Goal: Communication & Community: Answer question/provide support

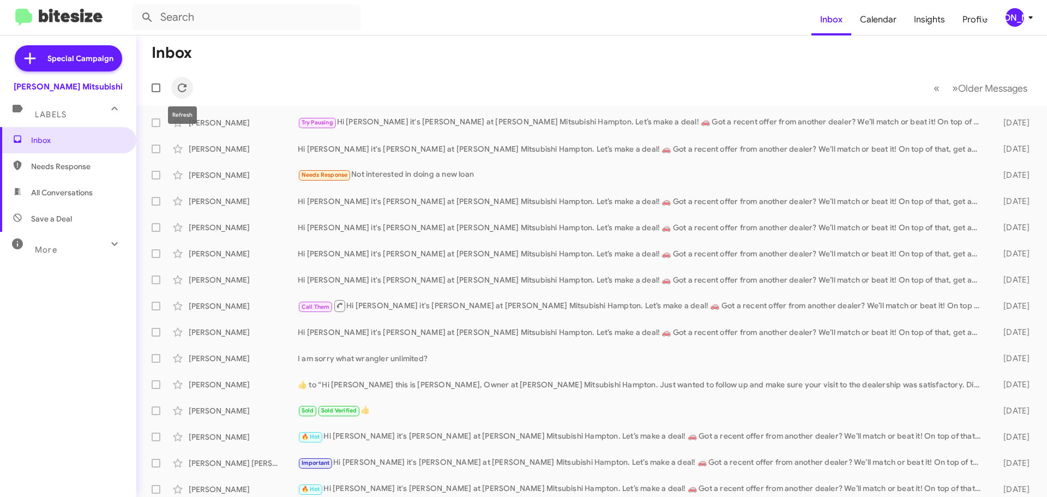
click at [184, 94] on icon at bounding box center [182, 87] width 13 height 13
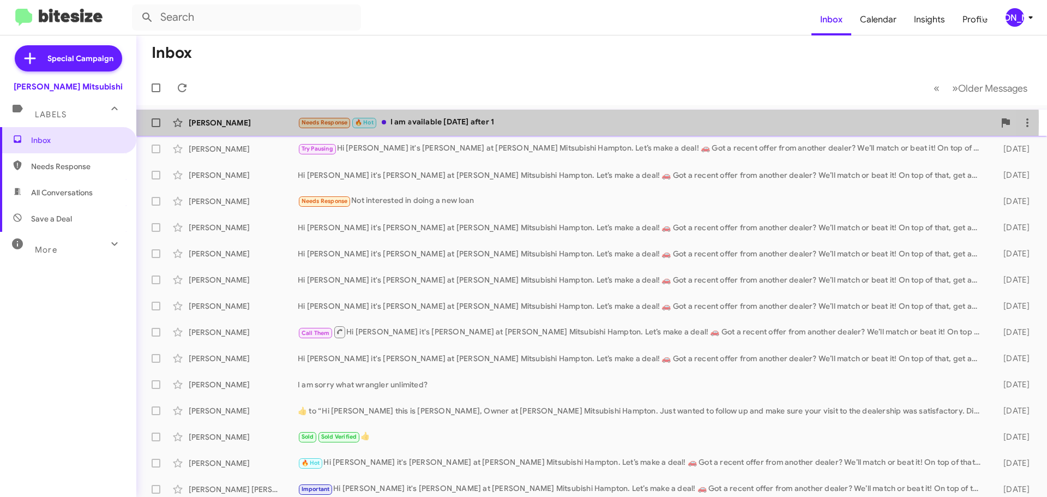
click at [473, 122] on div "Needs Response 🔥 Hot I am available [DATE] after 1" at bounding box center [646, 122] width 697 height 13
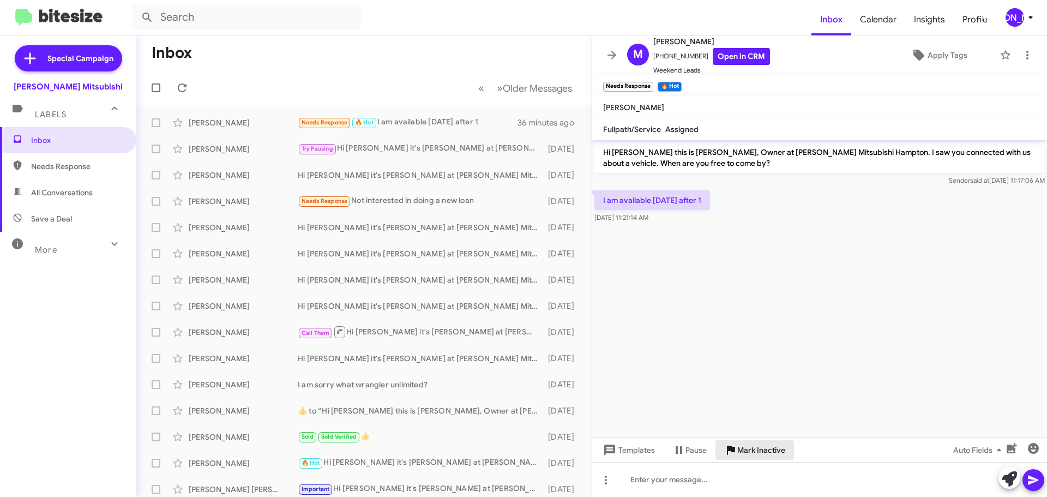
click at [757, 446] on span "Mark Inactive" at bounding box center [762, 450] width 48 height 20
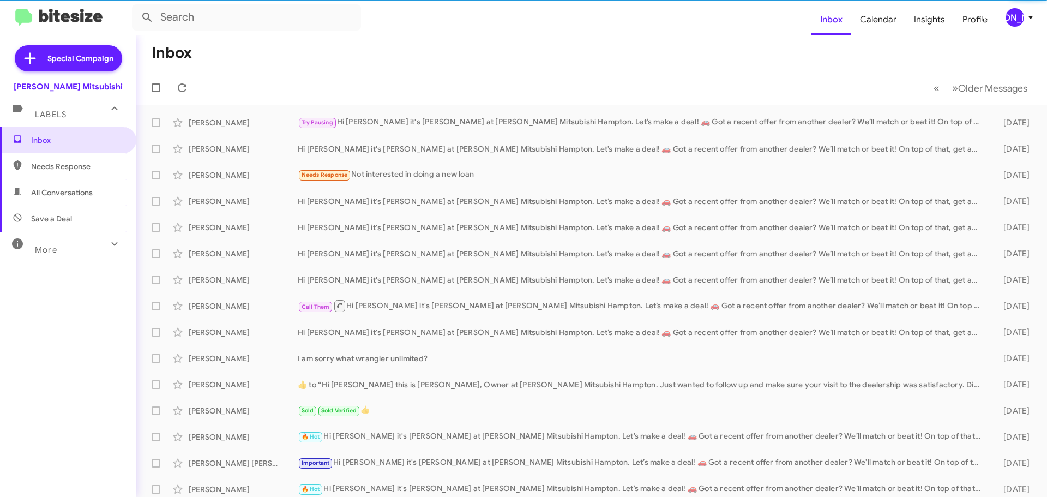
click at [1007, 11] on span "[PERSON_NAME]" at bounding box center [1021, 17] width 33 height 19
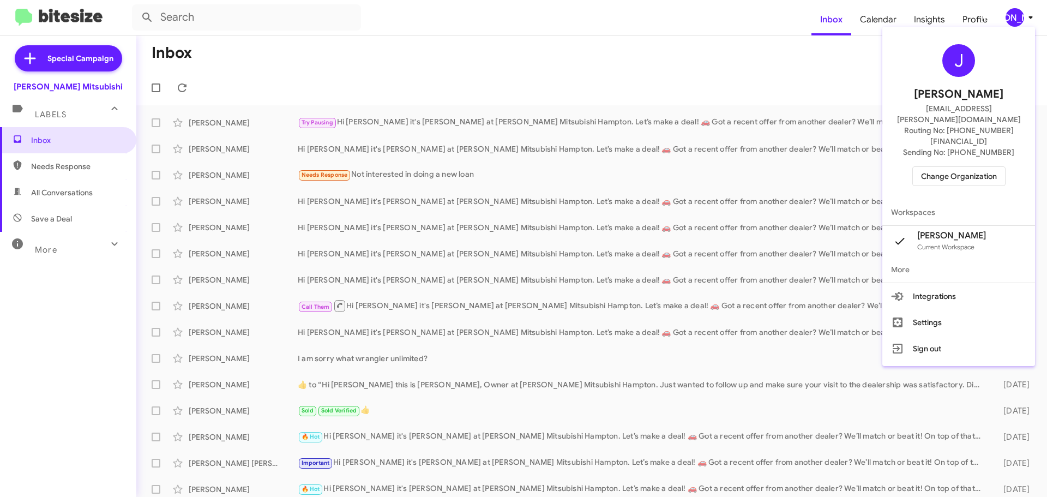
click at [937, 167] on span "Change Organization" at bounding box center [959, 176] width 76 height 19
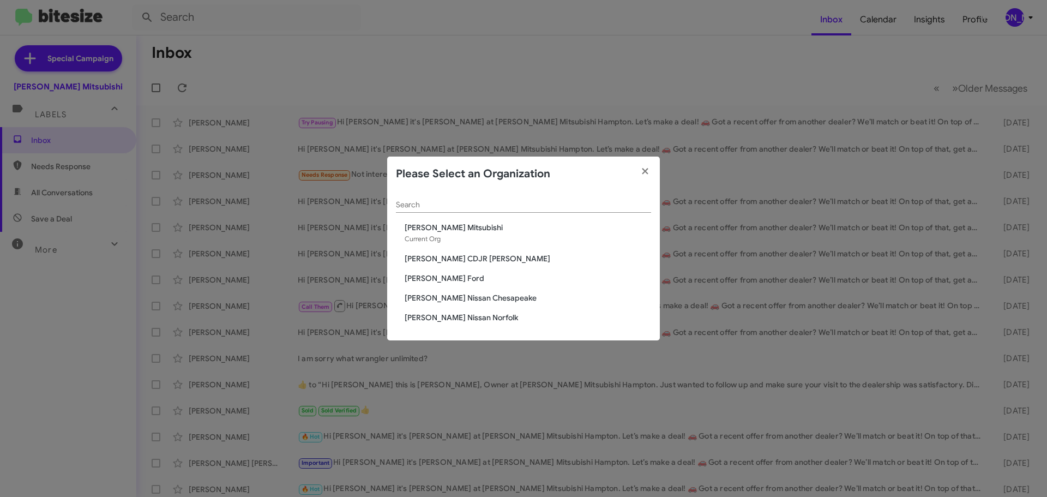
click at [468, 260] on span "[PERSON_NAME] CDJR [PERSON_NAME]" at bounding box center [528, 258] width 247 height 11
